Goal: Task Accomplishment & Management: Manage account settings

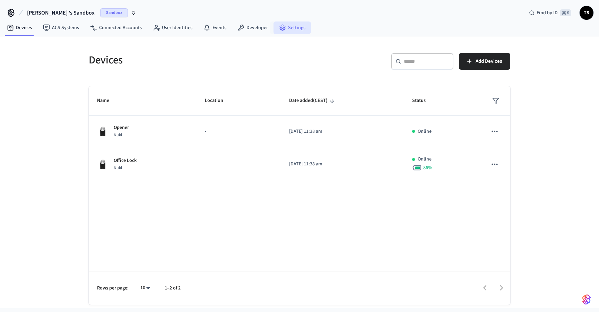
click at [283, 29] on link "Settings" at bounding box center [292, 28] width 37 height 12
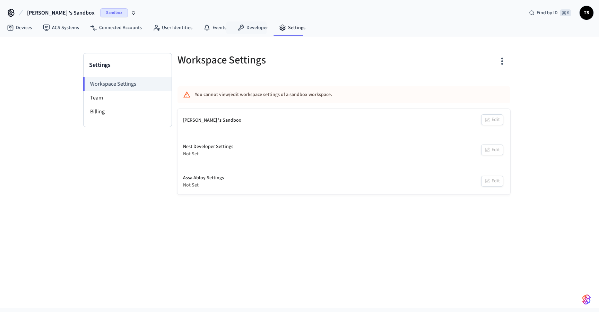
click at [251, 17] on div "[PERSON_NAME] 's Sandbox Sandbox Find by ID ⌘ K TS" at bounding box center [299, 10] width 599 height 20
click at [251, 32] on link "Developer" at bounding box center [253, 28] width 42 height 12
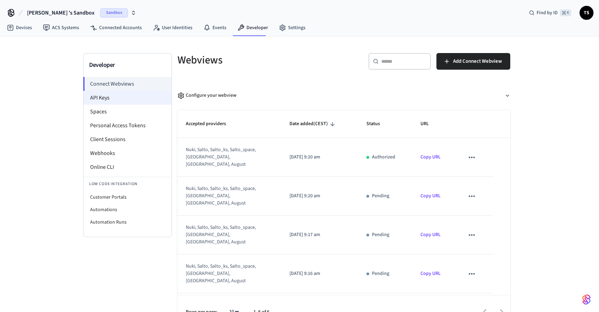
click at [115, 102] on li "API Keys" at bounding box center [128, 98] width 88 height 14
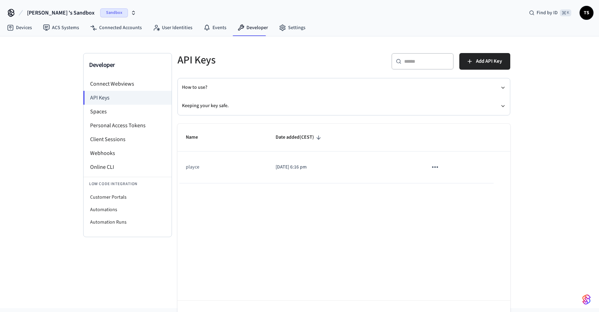
click at [103, 12] on span "Sandbox" at bounding box center [114, 12] width 28 height 9
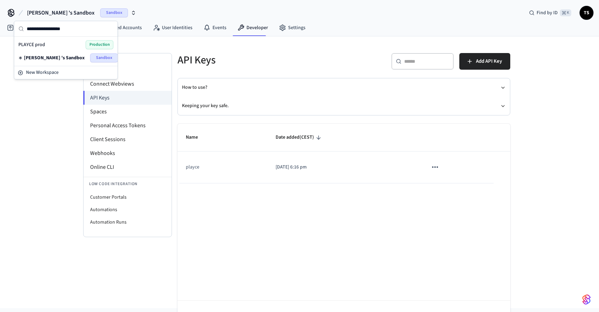
click at [76, 47] on div "PLAYCE prod Production" at bounding box center [65, 44] width 95 height 9
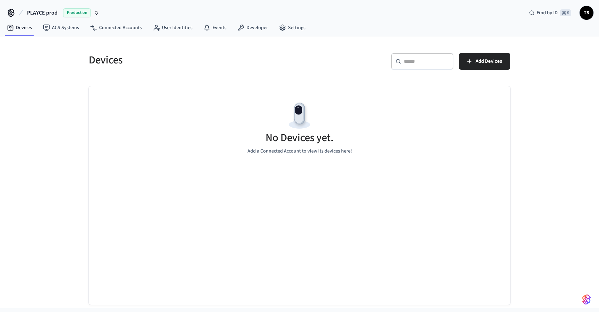
click at [97, 12] on icon "button" at bounding box center [96, 11] width 2 height 1
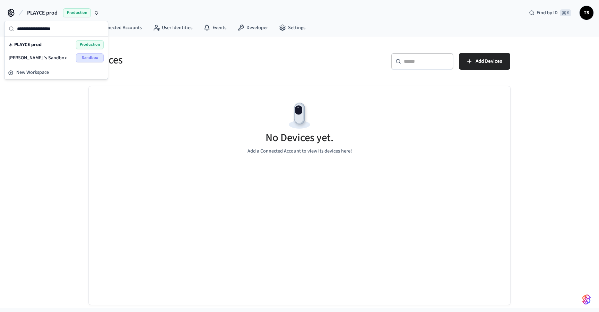
click at [56, 55] on div "[PERSON_NAME] 's Sandbox Sandbox" at bounding box center [56, 57] width 95 height 9
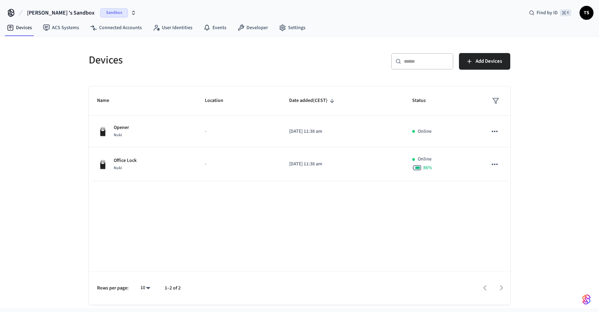
click at [100, 15] on span "Sandbox" at bounding box center [114, 12] width 28 height 9
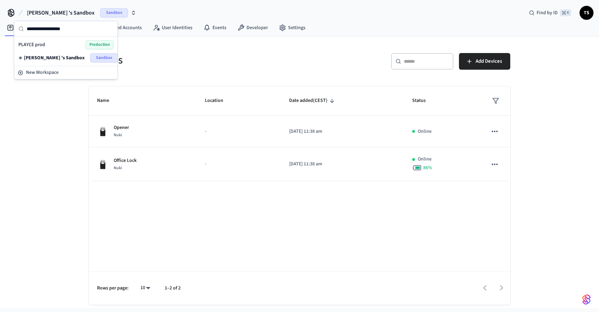
click at [70, 44] on div "PLAYCE prod Production" at bounding box center [65, 44] width 95 height 9
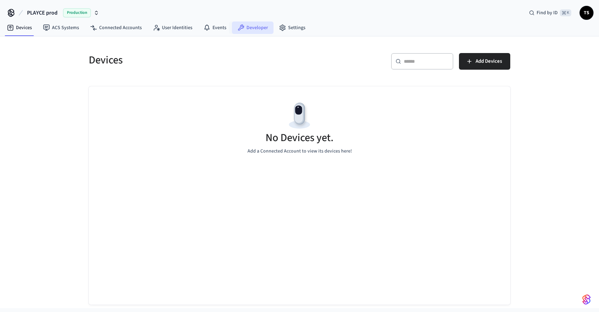
click at [244, 27] on link "Developer" at bounding box center [253, 28] width 42 height 12
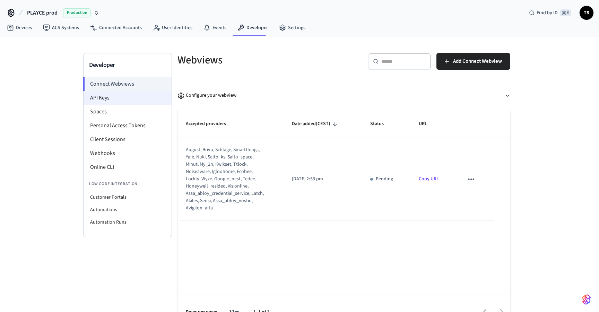
click at [136, 100] on li "API Keys" at bounding box center [128, 98] width 88 height 14
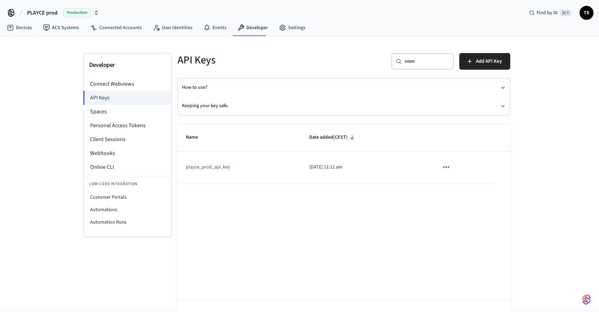
click at [74, 14] on span "Production" at bounding box center [77, 12] width 28 height 9
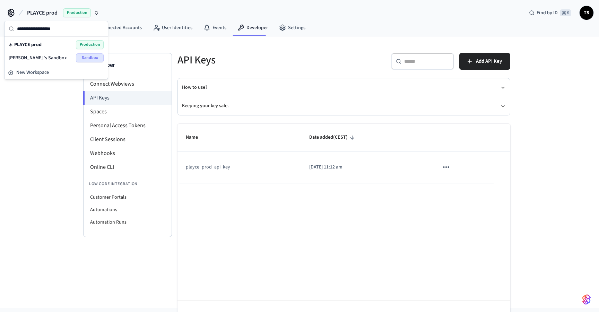
click at [60, 56] on div "[PERSON_NAME] 's Sandbox Sandbox" at bounding box center [56, 57] width 95 height 9
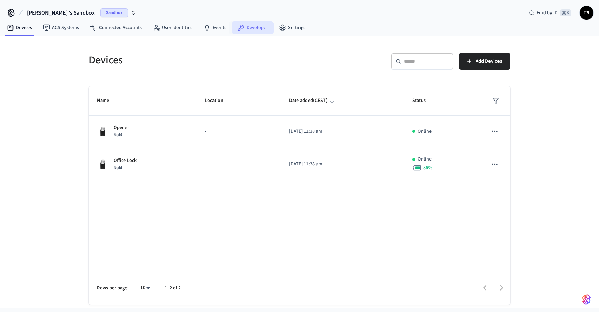
click at [254, 31] on link "Developer" at bounding box center [253, 28] width 42 height 12
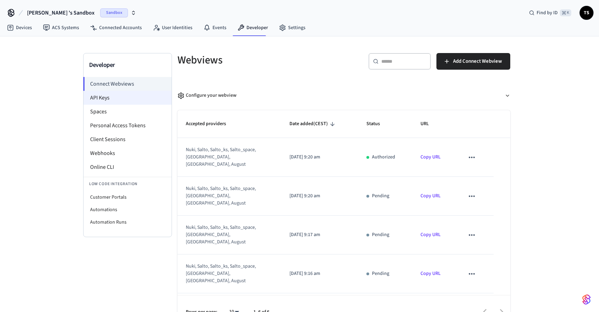
click at [143, 94] on li "API Keys" at bounding box center [128, 98] width 88 height 14
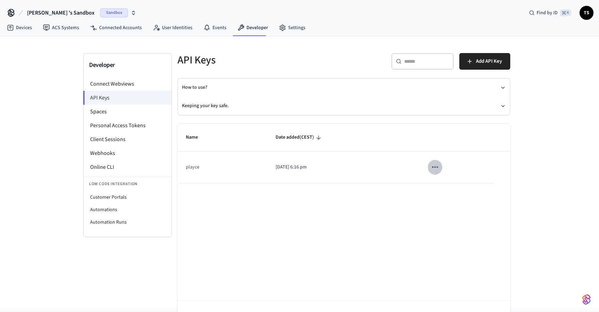
click at [434, 163] on icon "sticky table" at bounding box center [435, 167] width 9 height 9
click at [451, 211] on li "Delete" at bounding box center [450, 213] width 33 height 22
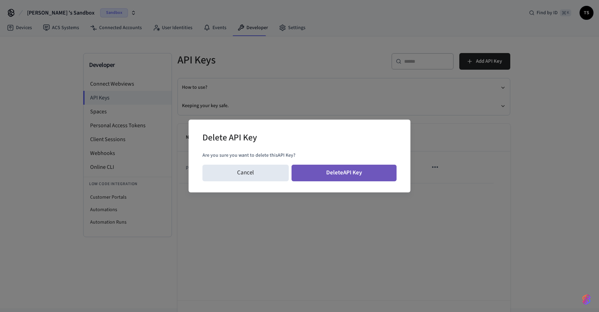
click at [366, 170] on button "Delete API Key" at bounding box center [344, 173] width 105 height 17
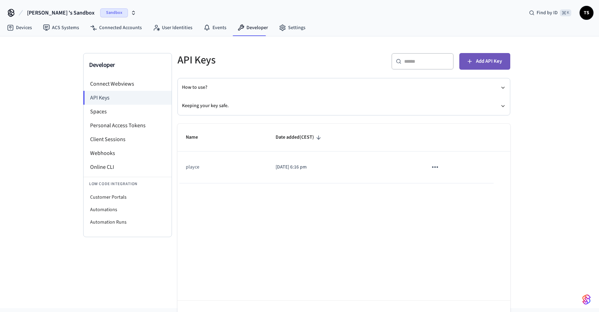
click at [479, 62] on span "Add API Key" at bounding box center [489, 61] width 26 height 9
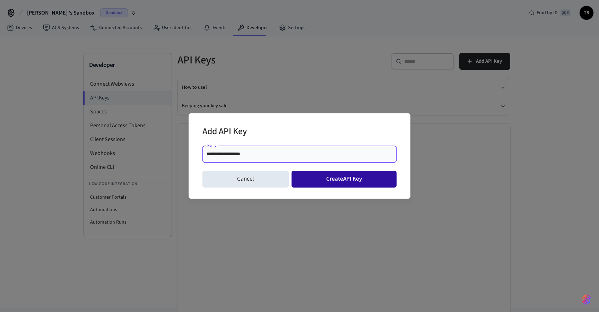
type input "**********"
click at [373, 183] on button "Create API Key" at bounding box center [344, 179] width 105 height 17
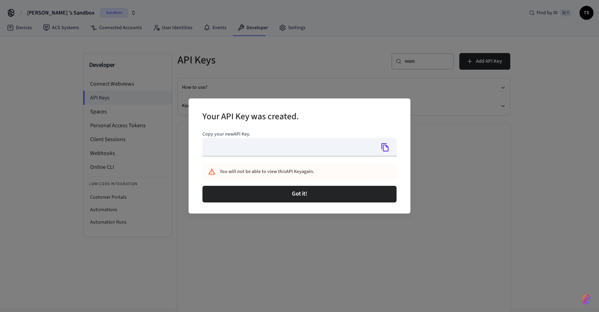
type input "**********"
click at [385, 148] on icon "Copy" at bounding box center [385, 147] width 9 height 9
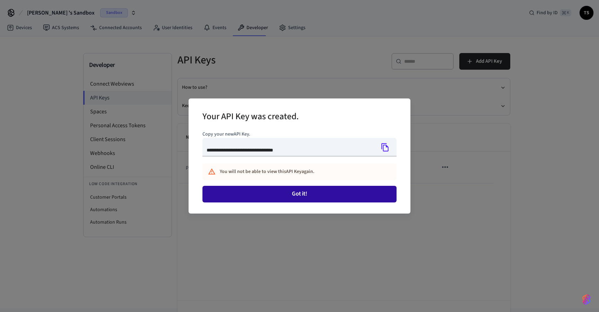
click at [300, 194] on button "Got it!" at bounding box center [300, 194] width 194 height 17
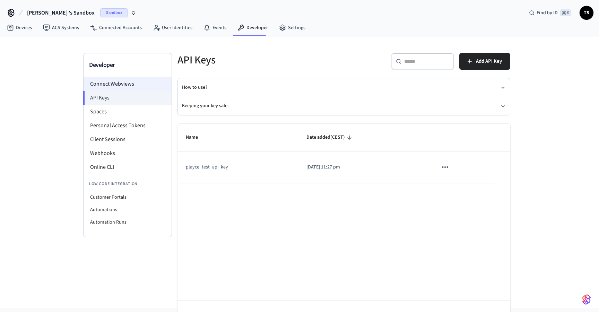
click at [127, 87] on li "Connect Webviews" at bounding box center [128, 84] width 88 height 14
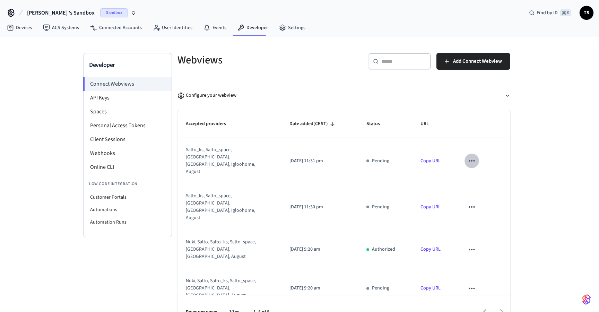
click at [470, 157] on icon "sticky table" at bounding box center [472, 160] width 9 height 9
click at [479, 178] on icon at bounding box center [479, 176] width 6 height 6
click at [472, 245] on icon "sticky table" at bounding box center [472, 249] width 9 height 9
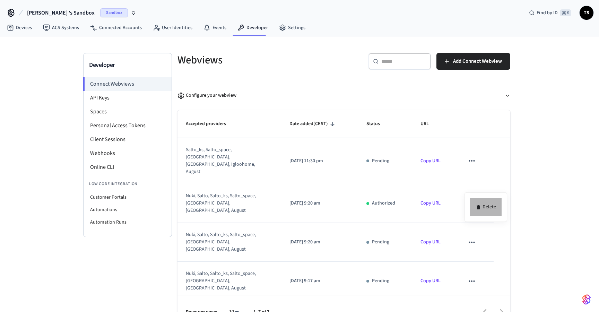
click at [475, 208] on li "Delete" at bounding box center [486, 207] width 32 height 18
click at [474, 238] on icon "sticky table" at bounding box center [472, 242] width 9 height 9
click at [484, 241] on li "Delete" at bounding box center [486, 239] width 32 height 18
click at [473, 277] on icon "sticky table" at bounding box center [472, 281] width 9 height 9
click at [483, 265] on li "Delete" at bounding box center [486, 270] width 32 height 18
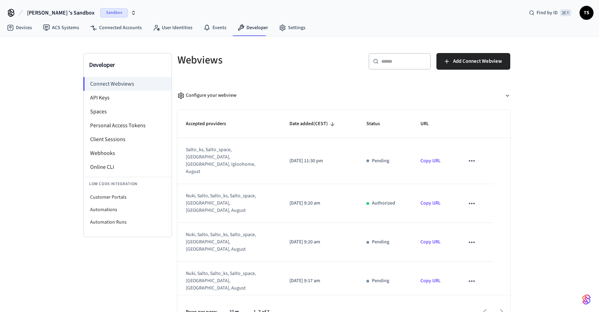
click at [472, 238] on icon "sticky table" at bounding box center [472, 242] width 9 height 9
click at [478, 239] on icon at bounding box center [478, 239] width 3 height 4
click at [472, 199] on icon "sticky table" at bounding box center [472, 203] width 9 height 9
click at [472, 184] on div at bounding box center [299, 156] width 599 height 312
click at [472, 199] on icon "sticky table" at bounding box center [472, 203] width 9 height 9
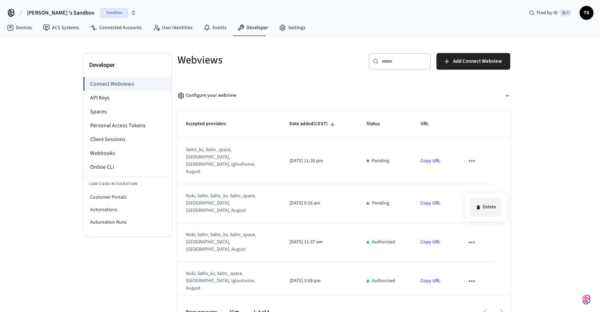
click at [481, 209] on icon at bounding box center [479, 208] width 6 height 6
click at [475, 156] on icon "sticky table" at bounding box center [472, 160] width 9 height 9
click at [475, 177] on li "Delete" at bounding box center [486, 176] width 32 height 18
